Goal: Find specific page/section: Find specific page/section

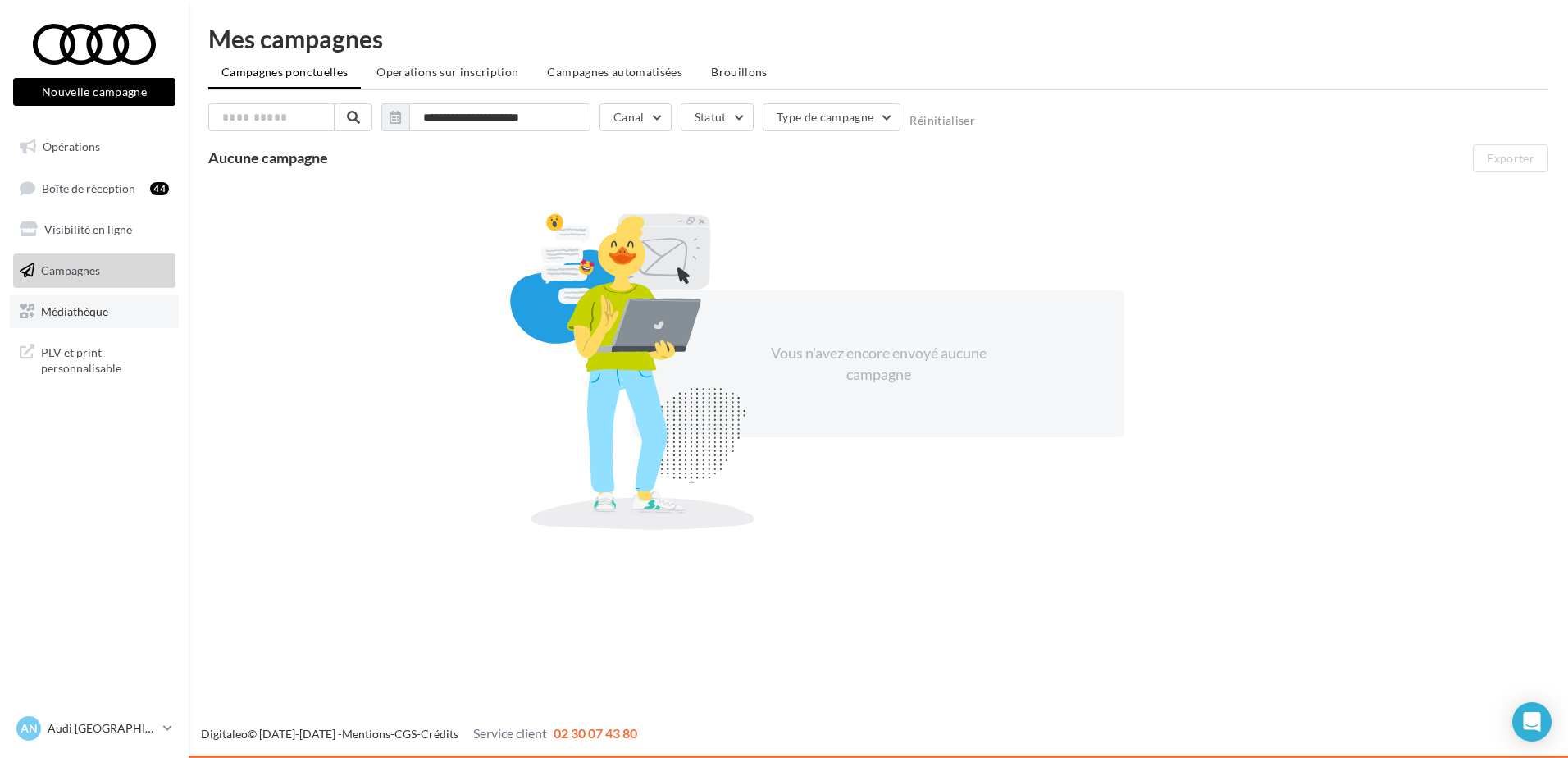
click at [59, 312] on span "Médiathèque" at bounding box center [74, 310] width 68 height 14
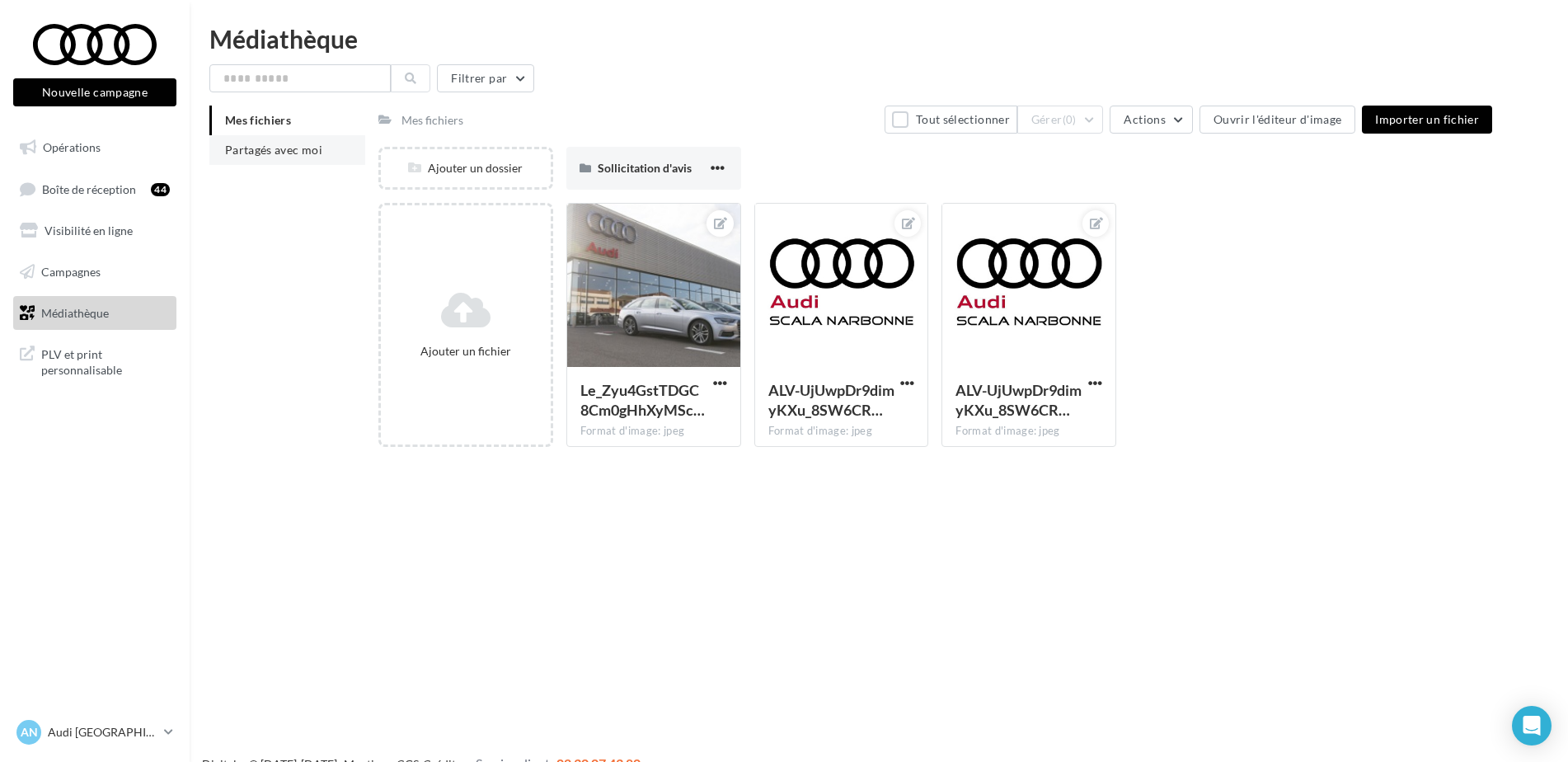
click at [254, 158] on li "Partagés avec moi" at bounding box center [287, 149] width 156 height 30
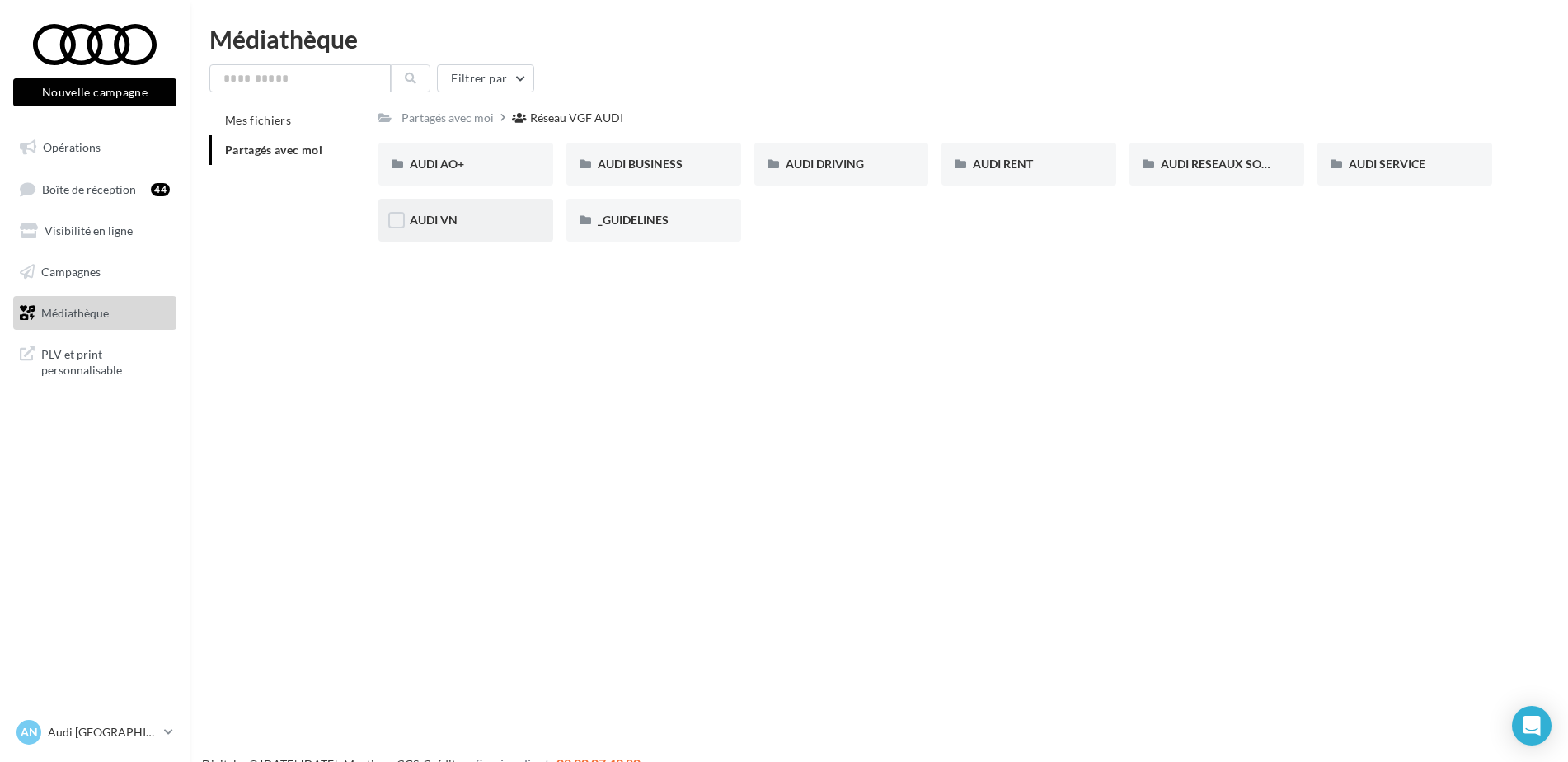
click at [465, 216] on div "AUDI VN" at bounding box center [466, 219] width 113 height 17
